Goal: Information Seeking & Learning: Learn about a topic

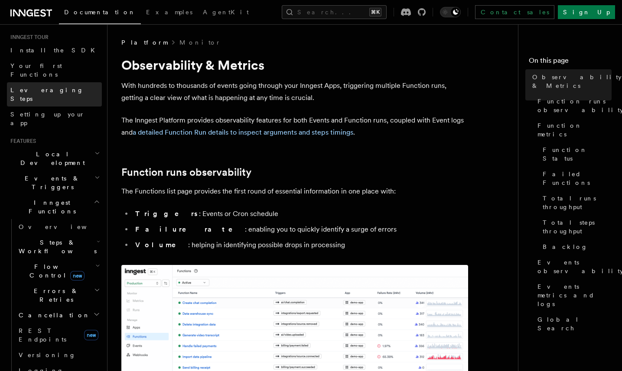
scroll to position [84, 0]
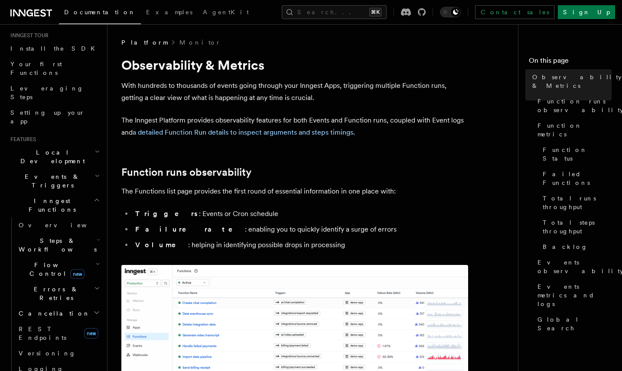
click at [37, 237] on span "Steps & Workflows" at bounding box center [55, 245] width 81 height 17
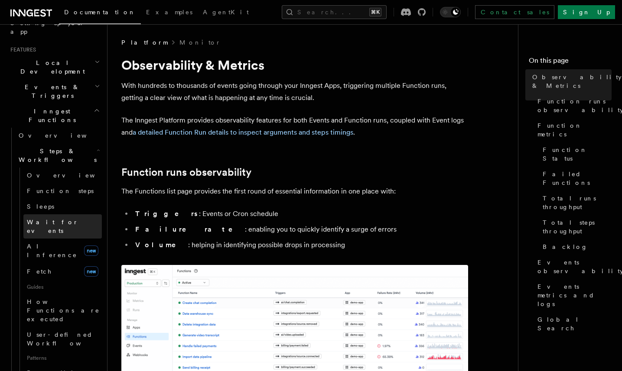
scroll to position [178, 0]
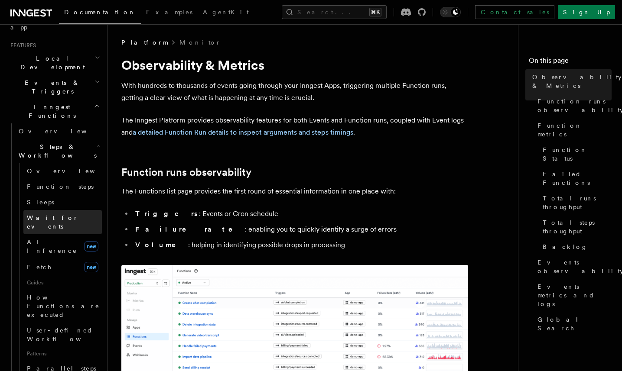
click at [40, 214] on span "Wait for events" at bounding box center [53, 222] width 52 height 16
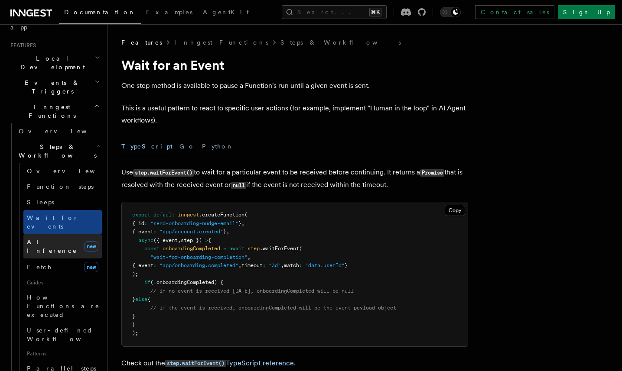
click at [40, 239] on span "AI Inference" at bounding box center [52, 247] width 50 height 16
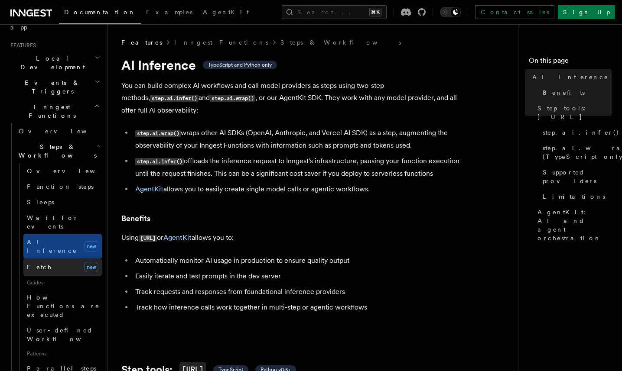
click at [41, 264] on span "Fetch" at bounding box center [39, 267] width 25 height 7
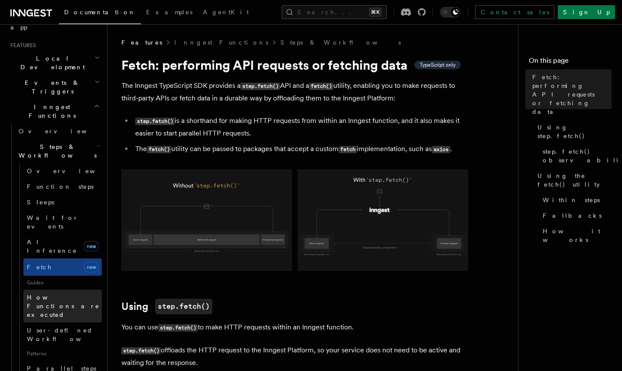
click at [46, 290] on link "How Functions are executed" at bounding box center [62, 306] width 78 height 33
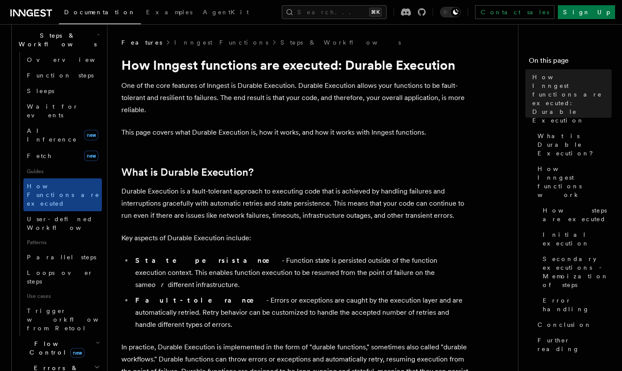
scroll to position [290, 0]
click at [61, 215] on span "User-defined Workflows" at bounding box center [66, 223] width 78 height 16
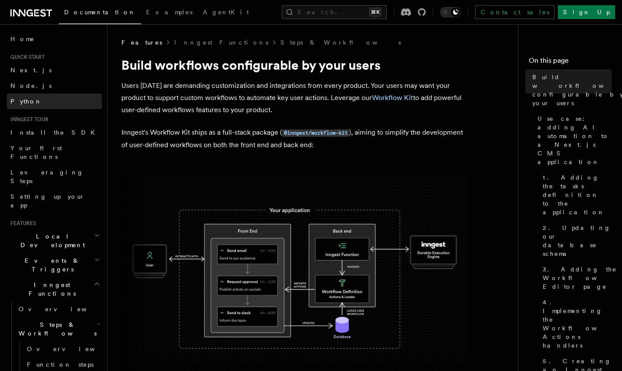
click at [44, 100] on link "Python" at bounding box center [54, 102] width 95 height 16
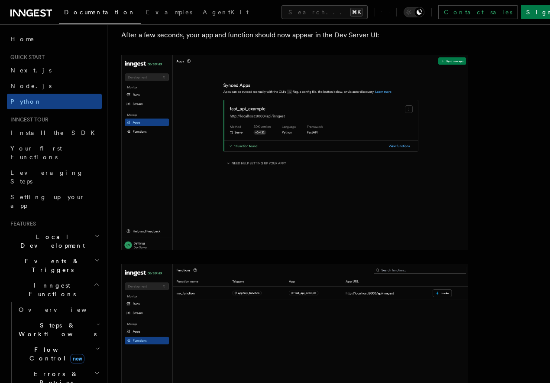
scroll to position [1043, 0]
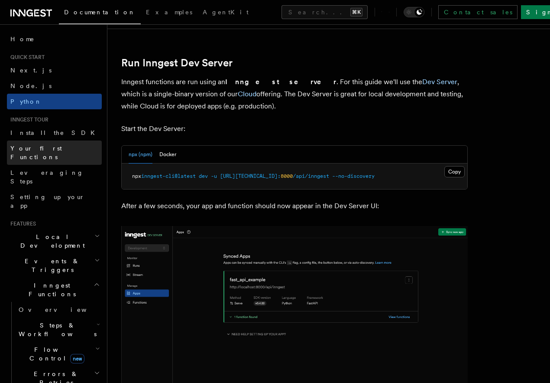
click at [47, 148] on span "Your first Functions" at bounding box center [36, 153] width 52 height 16
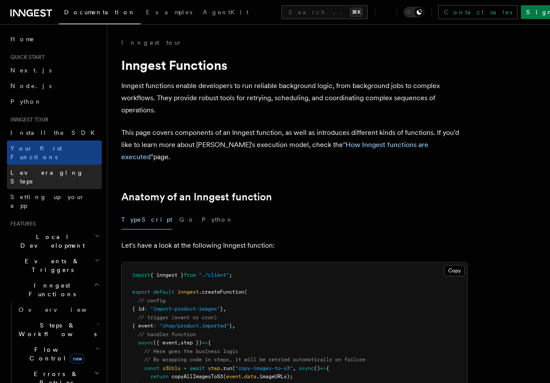
click at [47, 169] on span "Leveraging Steps" at bounding box center [46, 177] width 73 height 16
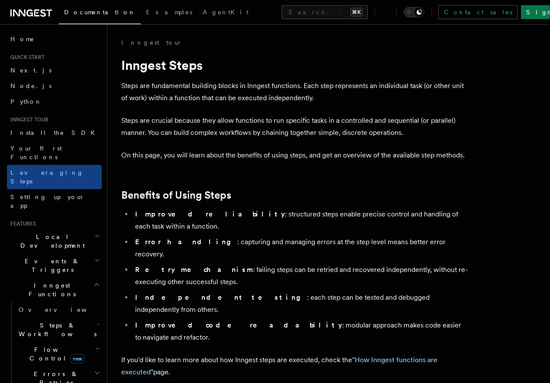
click at [49, 229] on h2 "Local Development" at bounding box center [54, 241] width 95 height 24
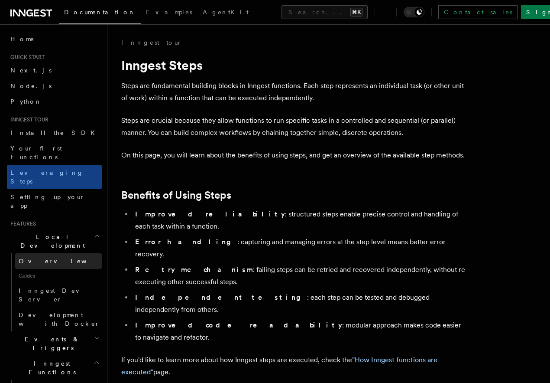
click at [50, 253] on link "Overview" at bounding box center [58, 261] width 87 height 16
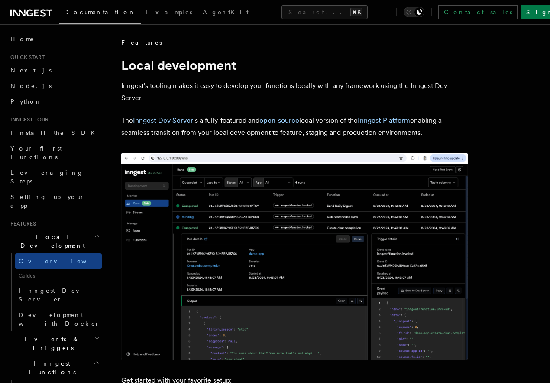
click at [272, 91] on p "Inngest's tooling makes it easy to develop your functions locally with any fram…" at bounding box center [294, 92] width 347 height 24
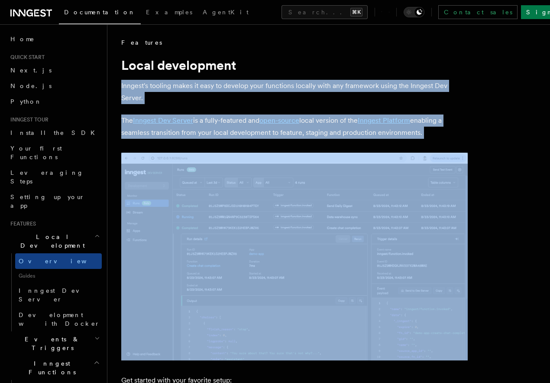
drag, startPoint x: 272, startPoint y: 91, endPoint x: 308, endPoint y: 113, distance: 41.8
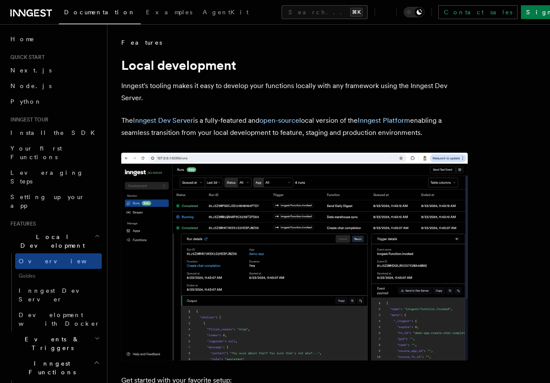
click at [389, 61] on h1 "Local development" at bounding box center [294, 65] width 347 height 16
